Goal: Submit feedback/report problem

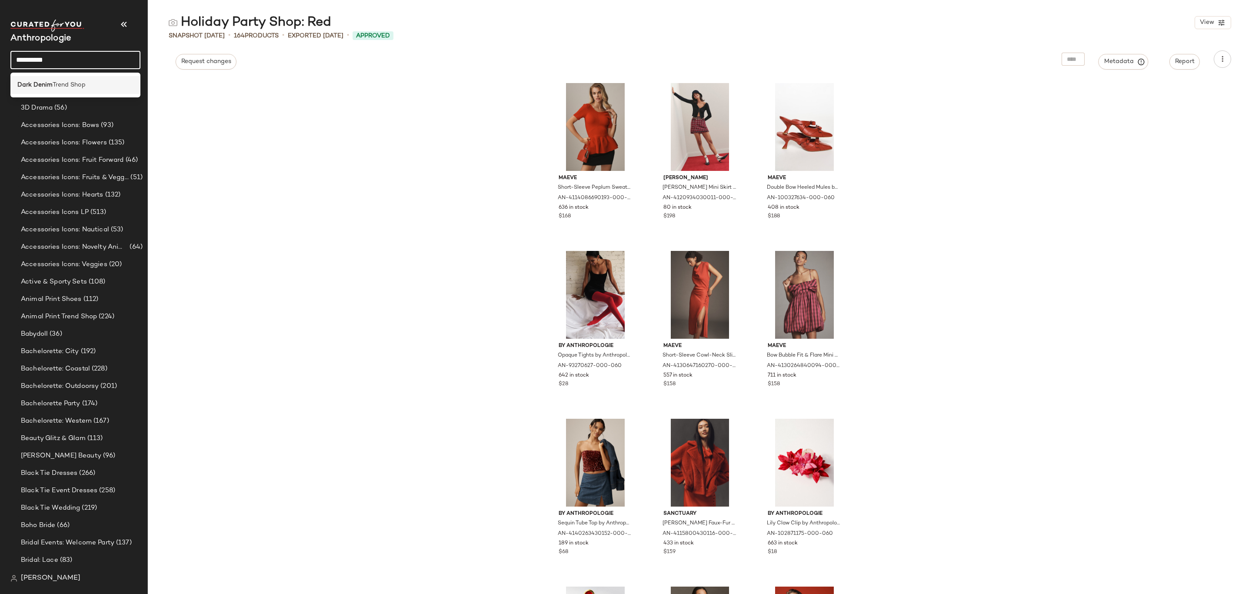
type input "**********"
click at [84, 83] on span "Trend Shop" at bounding box center [69, 84] width 33 height 9
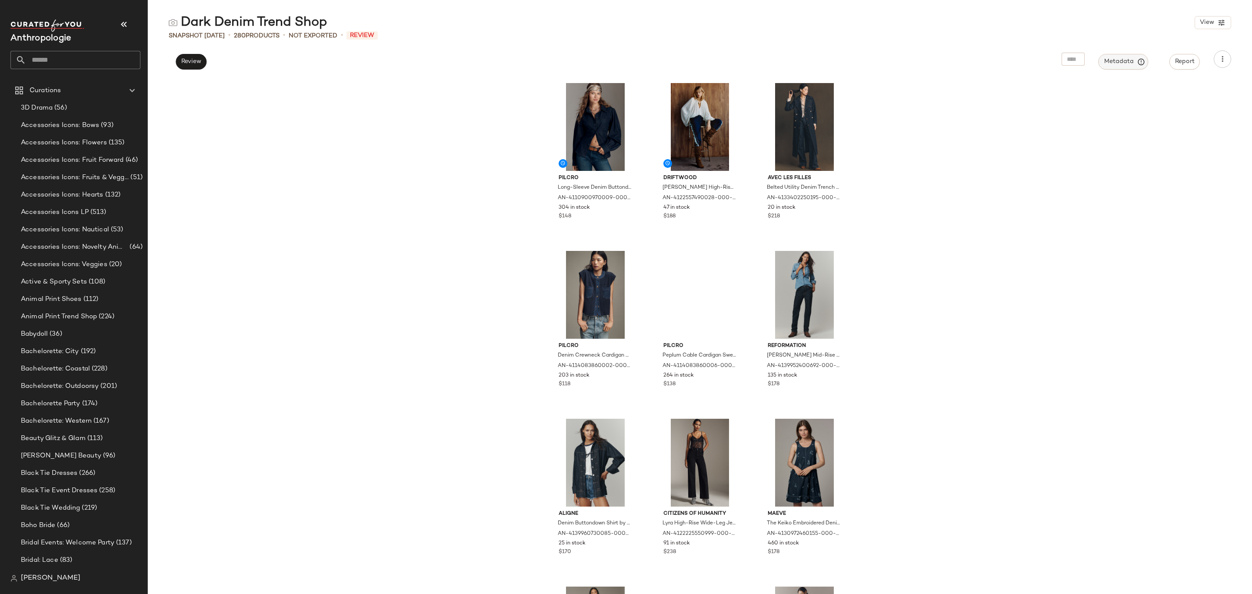
click at [1116, 68] on button "Metadata" at bounding box center [1124, 62] width 50 height 16
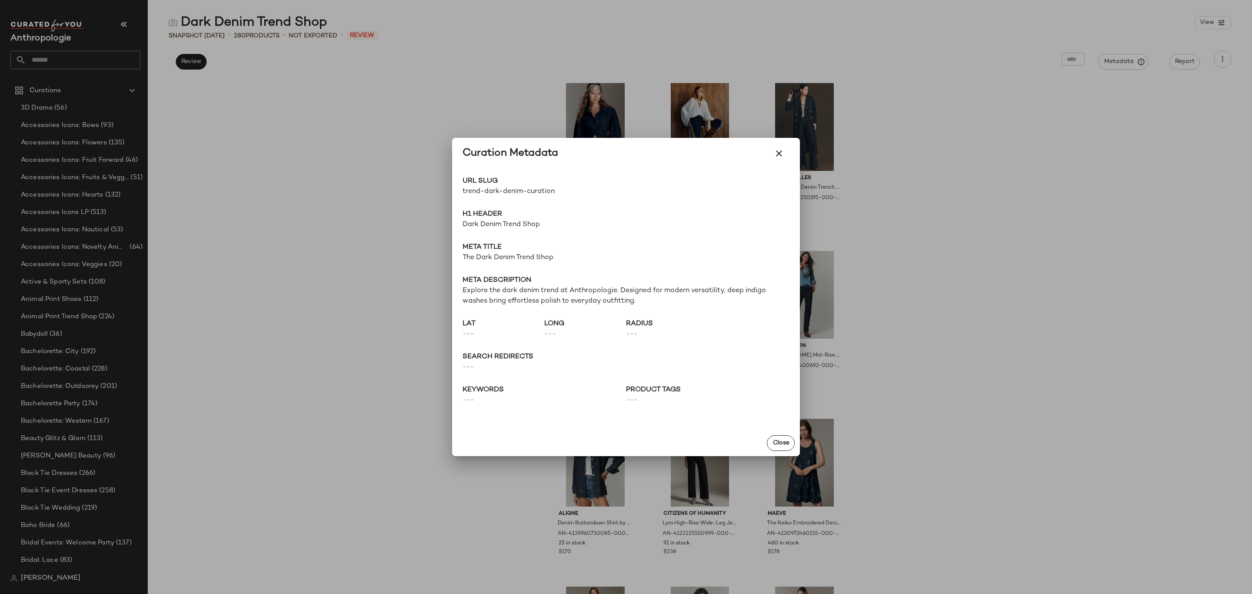
click at [506, 188] on span "trend-dark-denim-curation" at bounding box center [544, 191] width 163 height 10
copy div "trend-dark-denim-curation Go to Shop"
click at [266, 49] on div at bounding box center [626, 297] width 1252 height 594
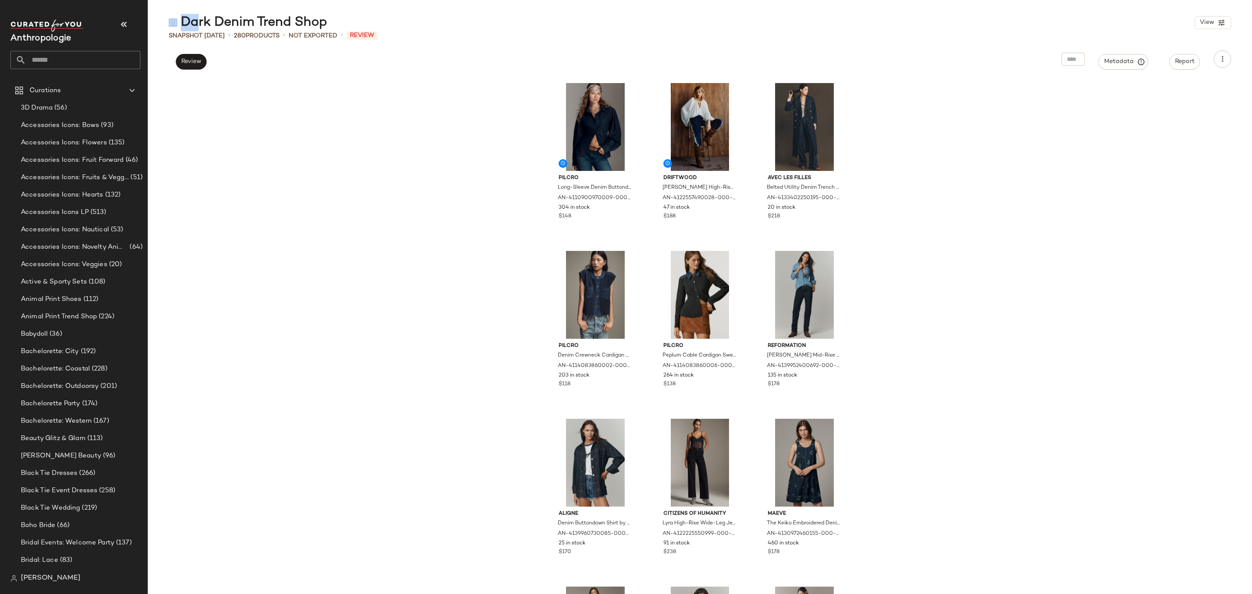
drag, startPoint x: 327, startPoint y: 21, endPoint x: 188, endPoint y: 24, distance: 139.1
click at [188, 24] on div "Dark Denim Trend Shop View" at bounding box center [700, 22] width 1104 height 17
click at [188, 24] on div "Dark Denim Trend Shop" at bounding box center [248, 22] width 159 height 17
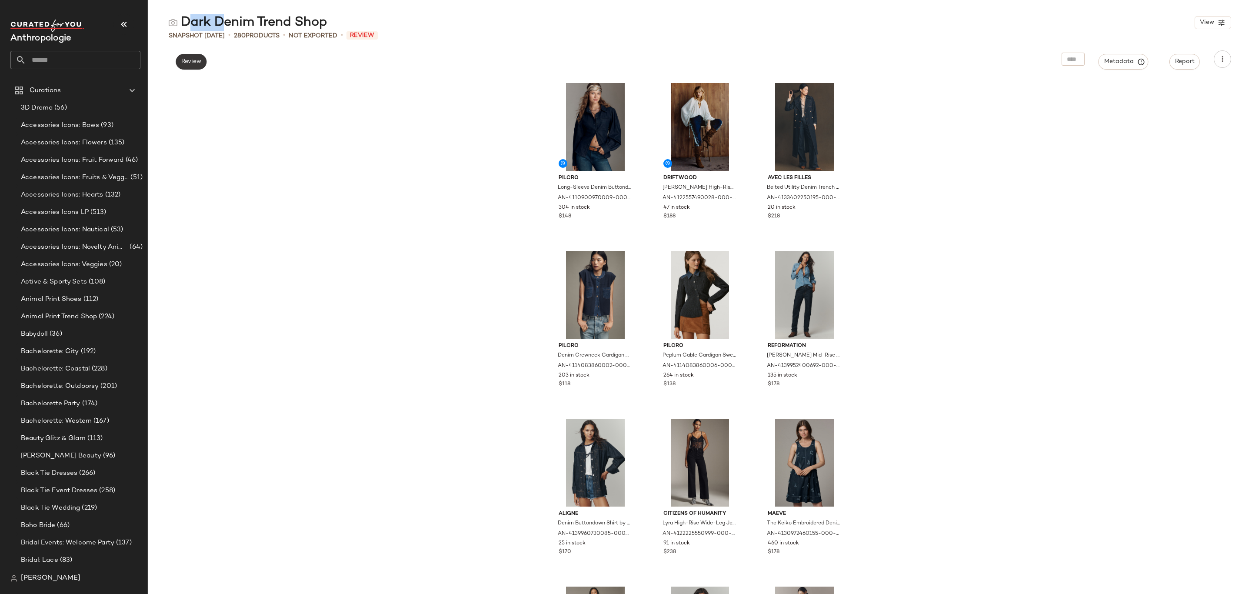
click at [201, 63] on span "Review" at bounding box center [191, 61] width 20 height 7
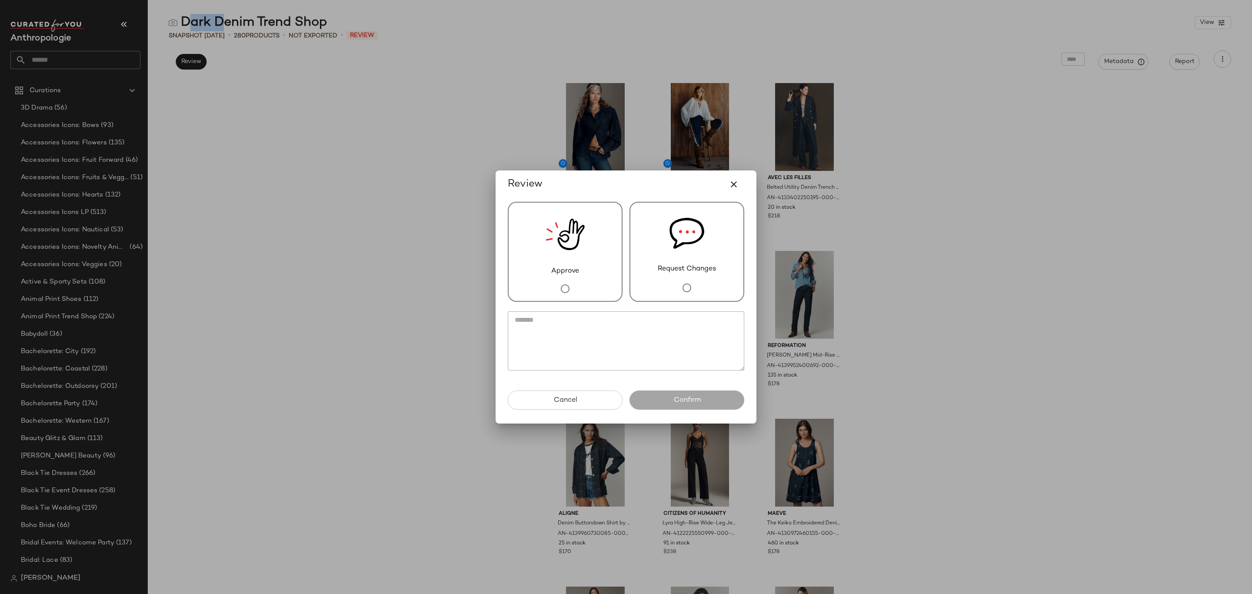
click at [577, 236] on img at bounding box center [565, 234] width 39 height 63
click at [708, 414] on div "Cancel Confirm" at bounding box center [626, 406] width 250 height 33
click at [707, 401] on button "Confirm" at bounding box center [686, 399] width 115 height 19
